Goal: Task Accomplishment & Management: Manage account settings

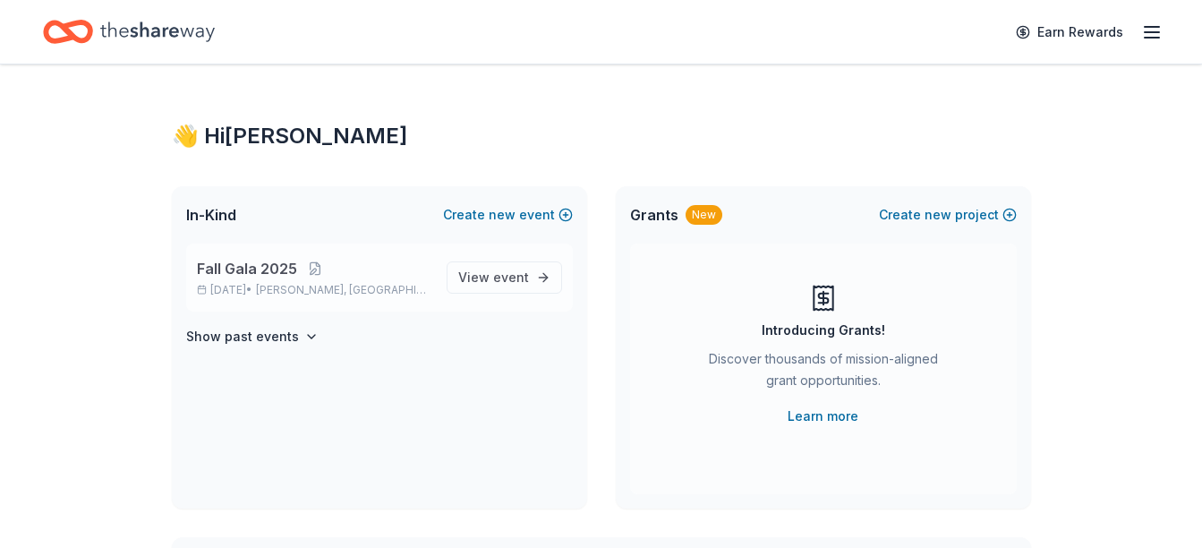
click at [241, 277] on span "Fall Gala 2025" at bounding box center [247, 268] width 100 height 21
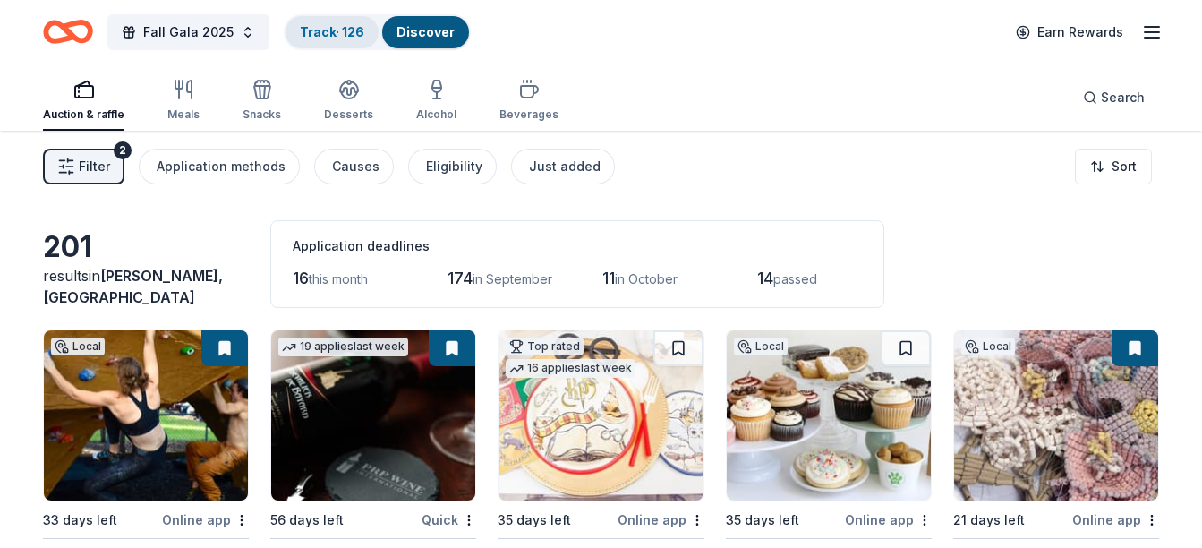
click at [329, 30] on link "Track · 126" at bounding box center [332, 31] width 64 height 15
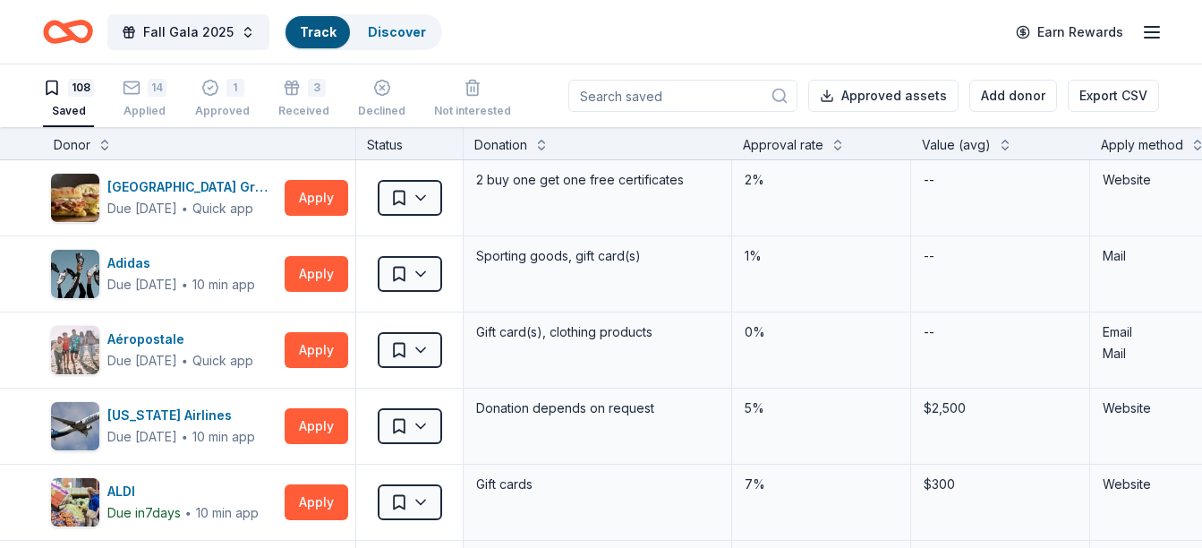
scroll to position [1, 0]
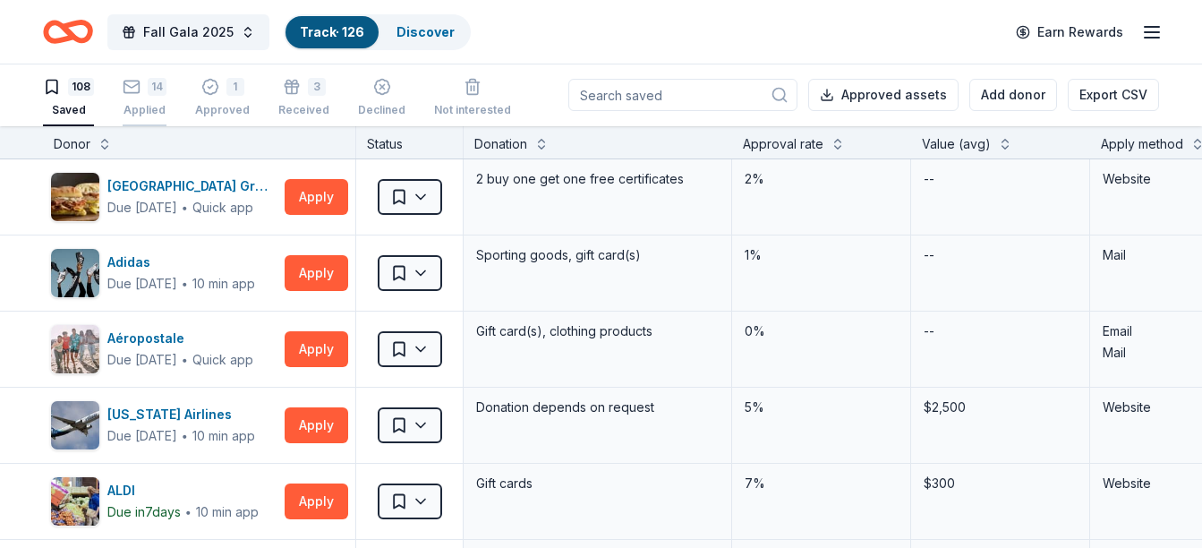
click at [131, 90] on icon "button" at bounding box center [132, 87] width 18 height 18
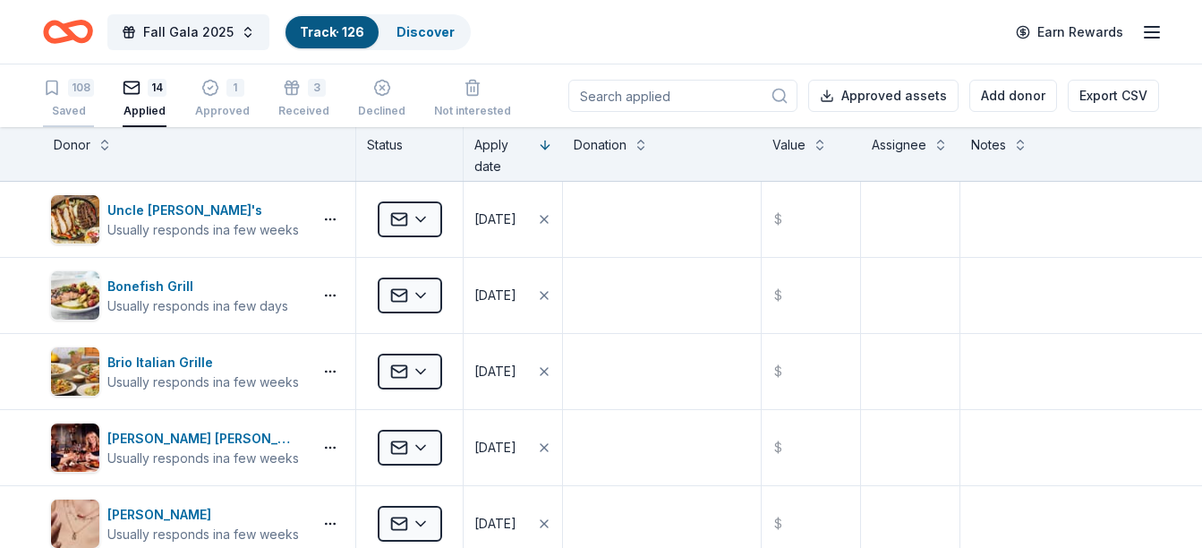
click at [76, 90] on div "108" at bounding box center [81, 88] width 26 height 18
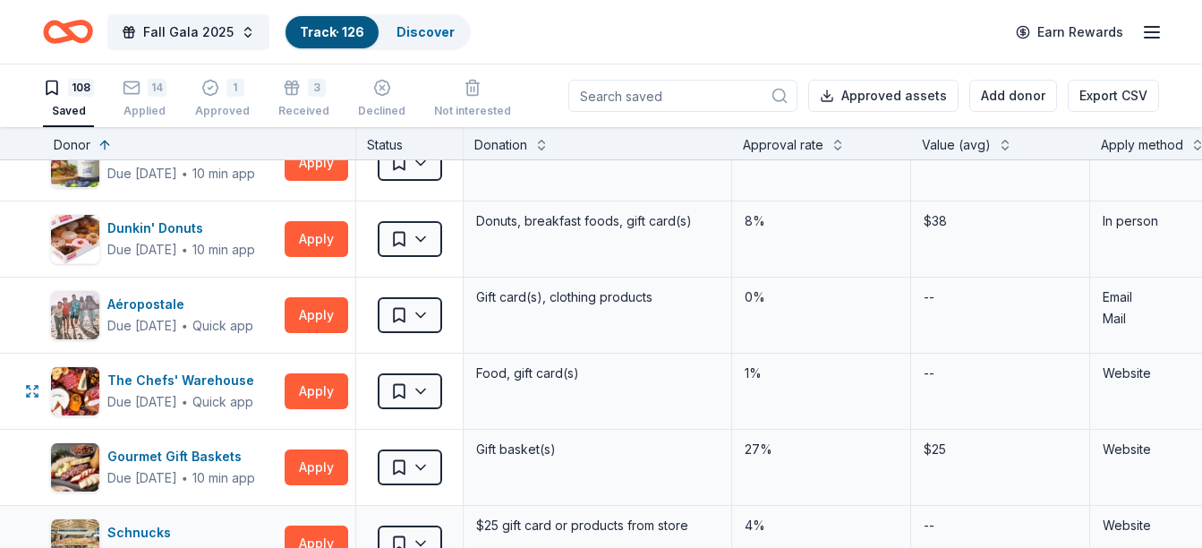
scroll to position [7588, 0]
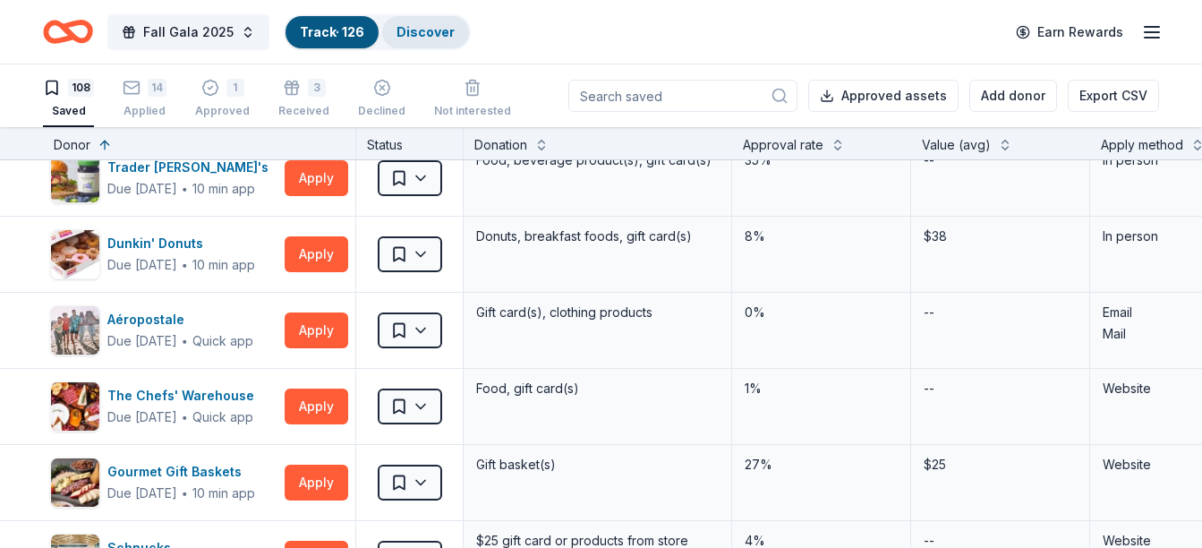
click at [423, 29] on link "Discover" at bounding box center [426, 31] width 58 height 15
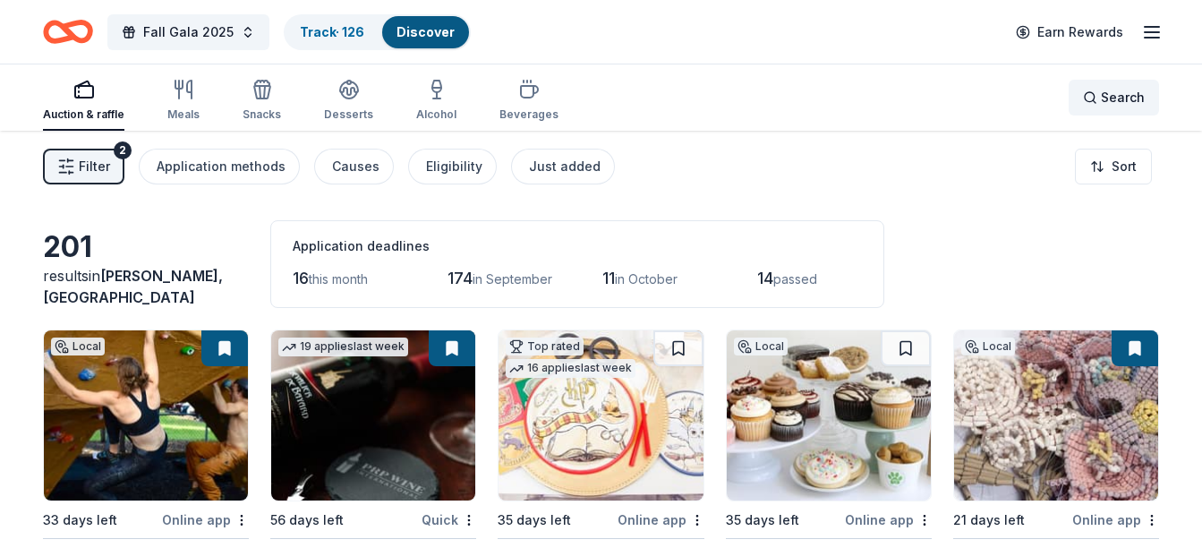
click at [1089, 102] on div "Search" at bounding box center [1114, 97] width 62 height 21
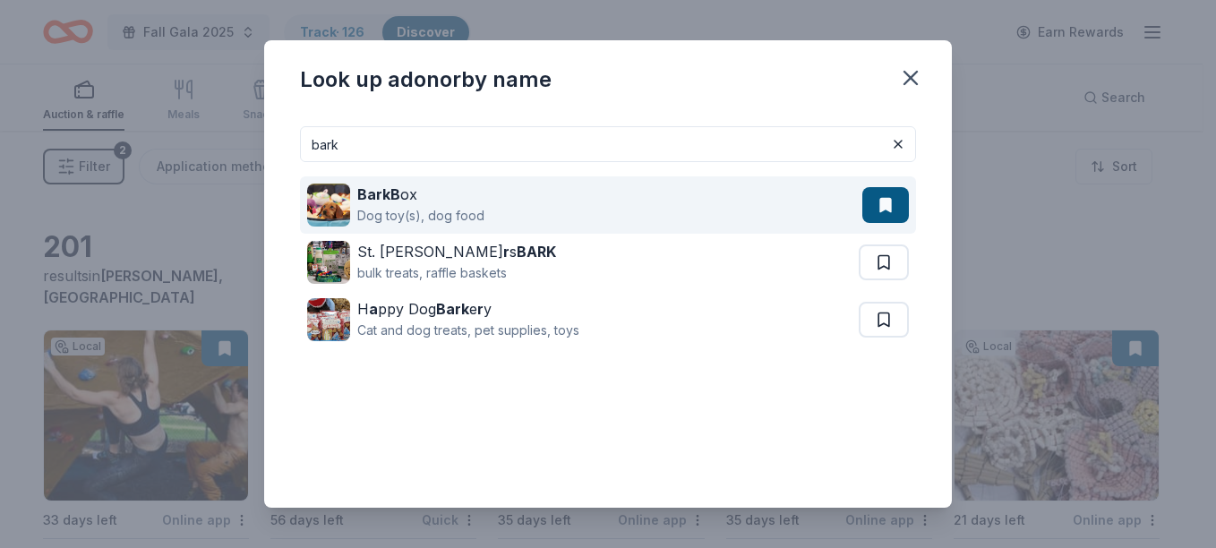
type input "bark"
click at [388, 201] on strong "BarkB" at bounding box center [378, 194] width 43 height 18
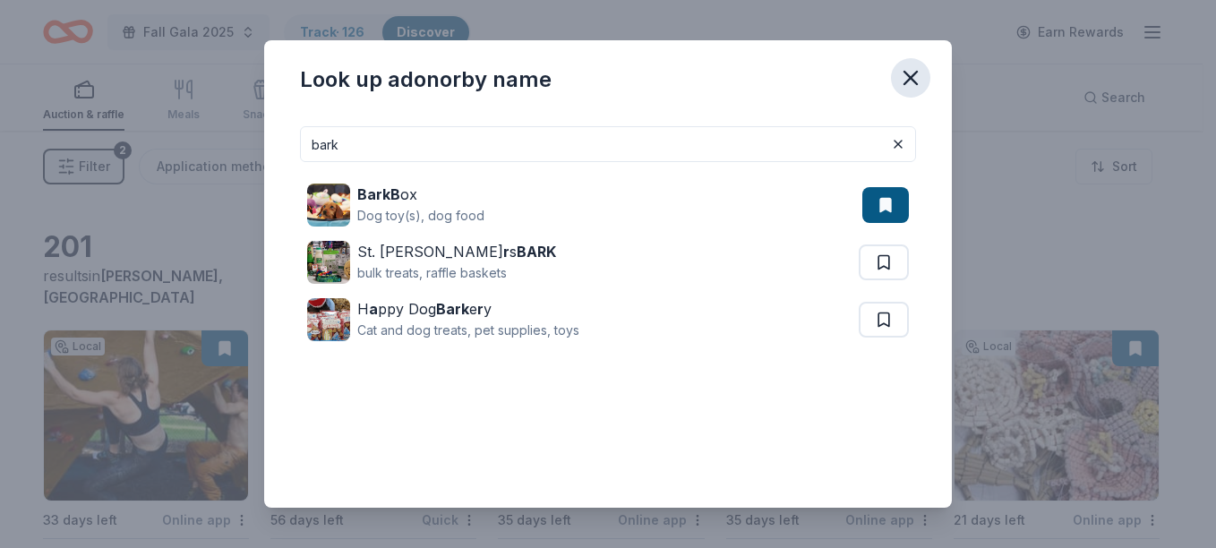
click at [918, 80] on icon "button" at bounding box center [910, 77] width 25 height 25
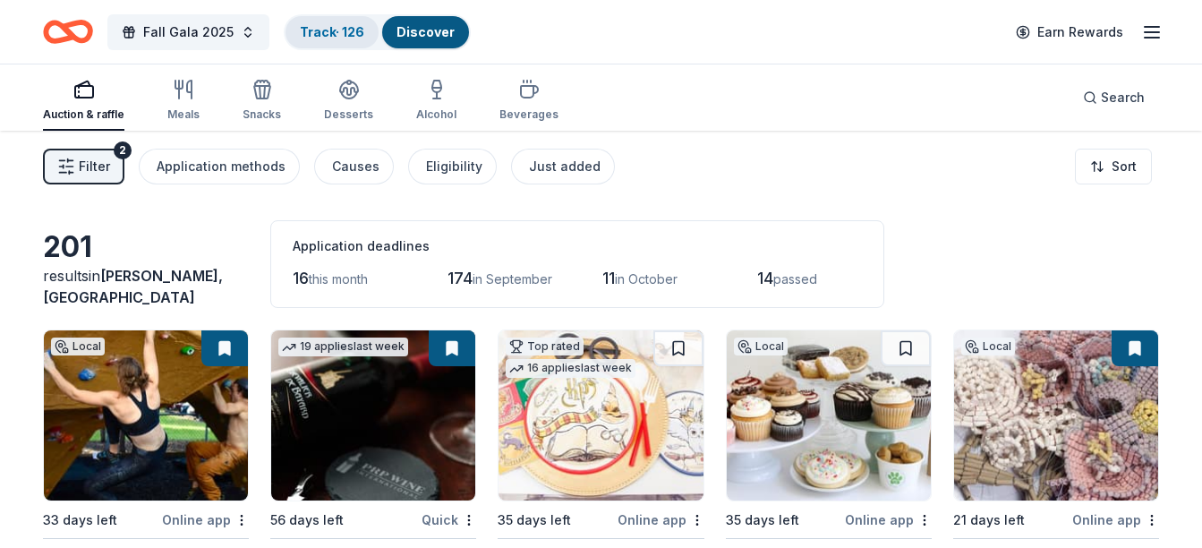
click at [319, 29] on link "Track · 126" at bounding box center [332, 31] width 64 height 15
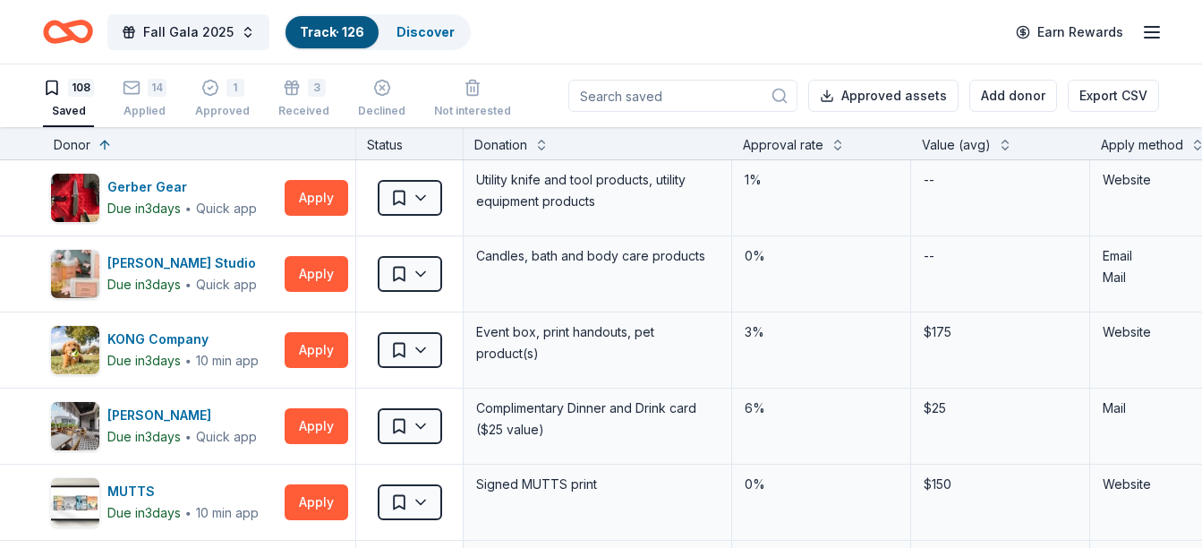
scroll to position [1, 0]
click at [150, 91] on div "14" at bounding box center [157, 87] width 19 height 18
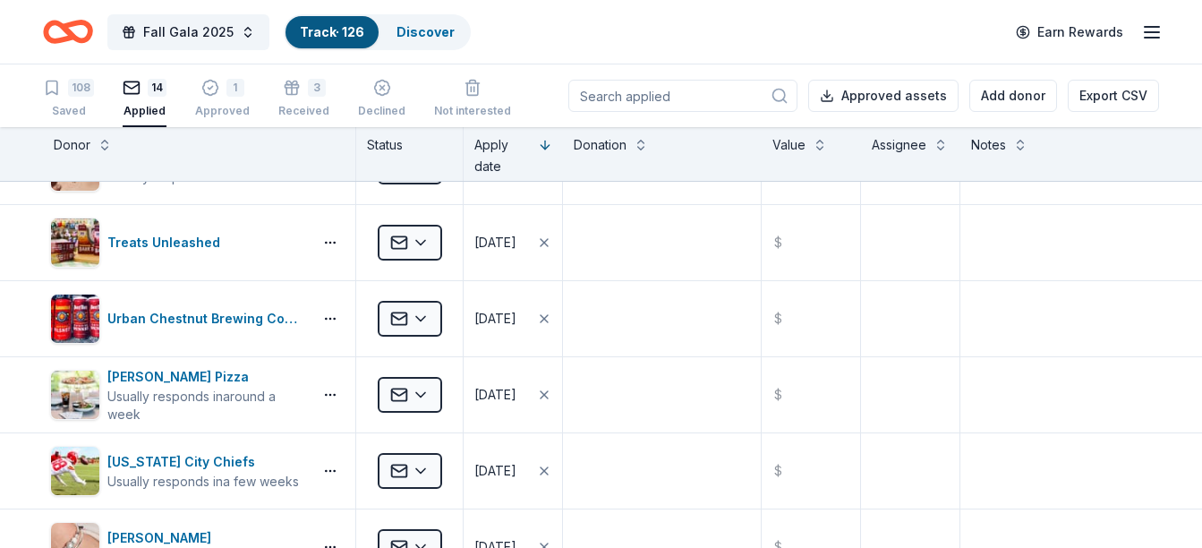
scroll to position [358, 0]
click at [294, 94] on icon "button" at bounding box center [292, 88] width 18 height 18
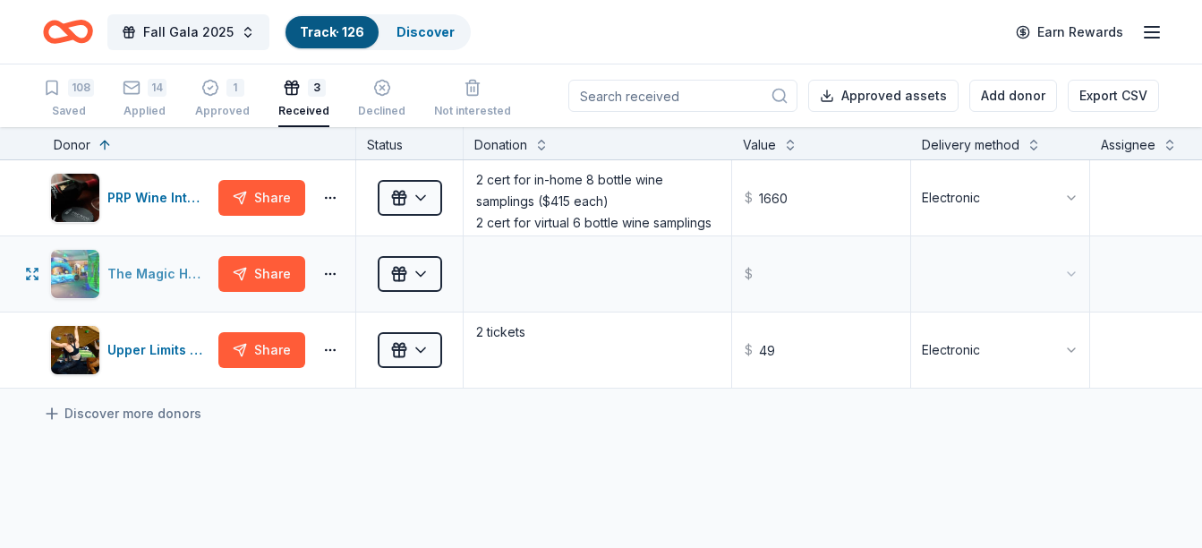
click at [152, 272] on div "The Magic House" at bounding box center [159, 273] width 104 height 21
